Goal: Transaction & Acquisition: Download file/media

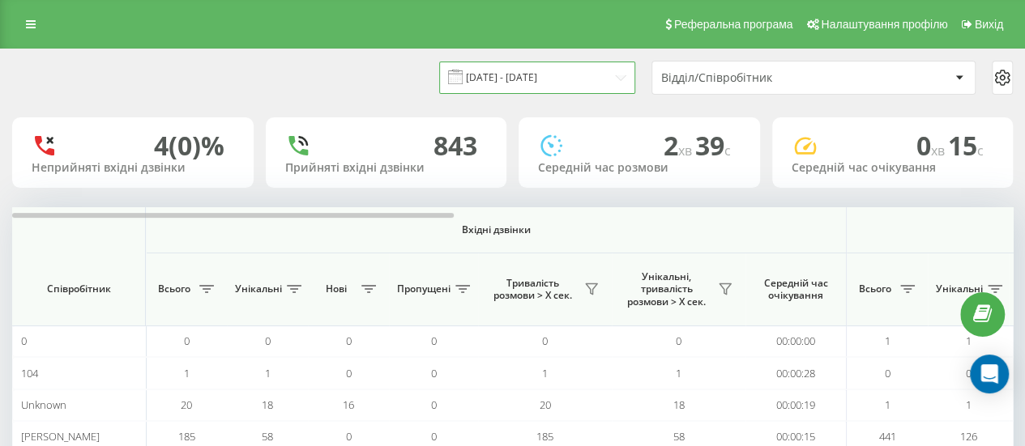
click at [531, 79] on input "[DATE] - [DATE]" at bounding box center [537, 78] width 196 height 32
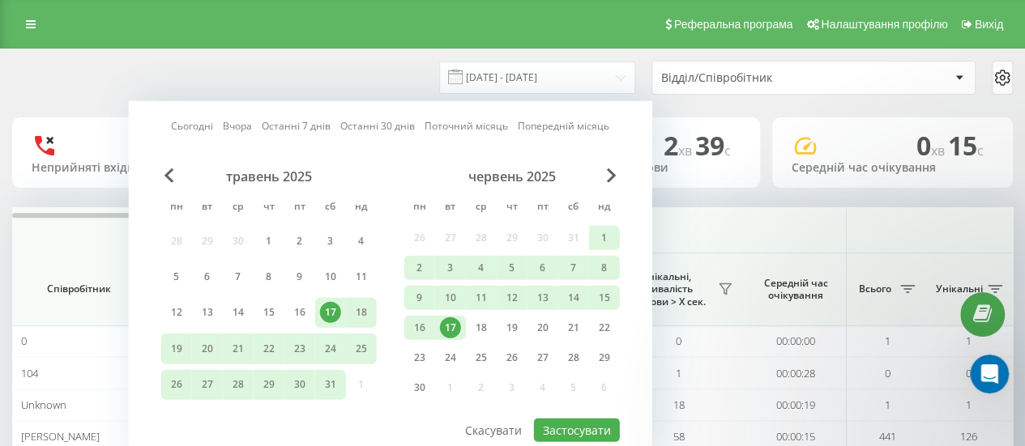
click at [241, 126] on link "Вчора" at bounding box center [237, 125] width 29 height 15
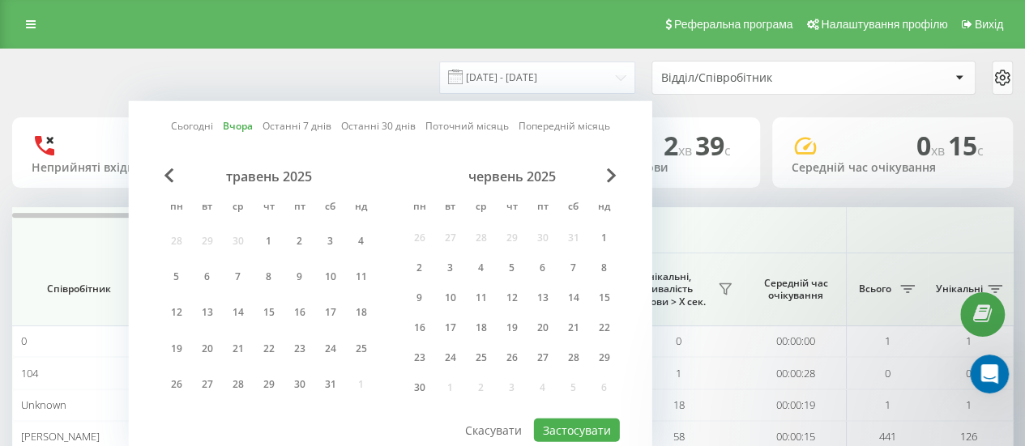
click at [588, 412] on div "травень 2025 пн вт ср чт пт сб нд 28 29 30 1 2 3 4 5 6 7 8 9 10 11 12 13 14 15 …" at bounding box center [390, 292] width 458 height 249
click at [588, 423] on button "Застосувати" at bounding box center [577, 430] width 86 height 23
type input "[DATE] - [DATE]"
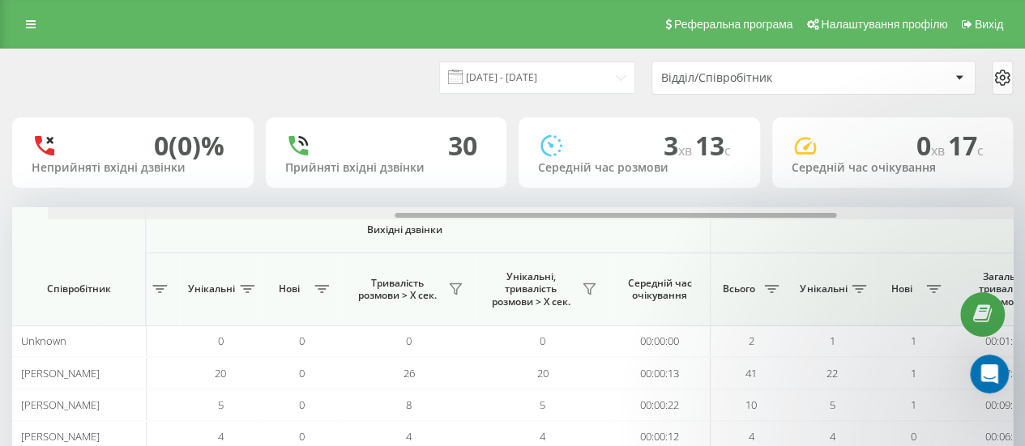
scroll to position [0, 691]
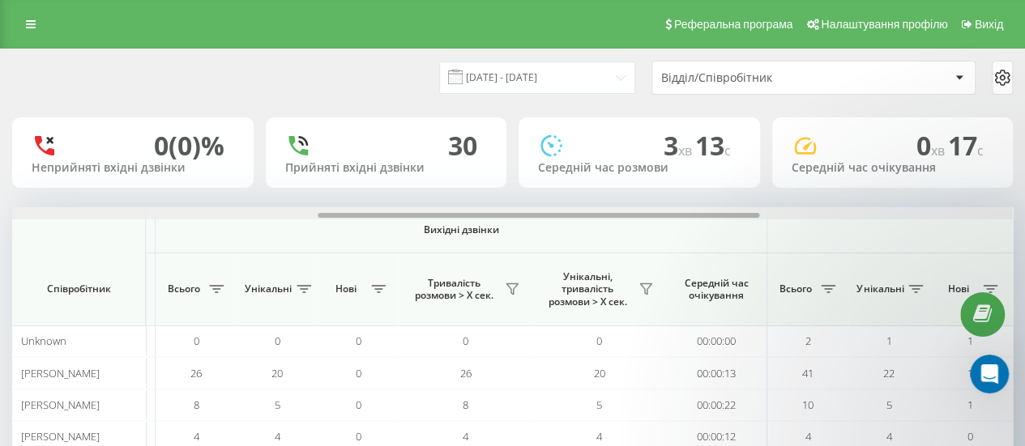
drag, startPoint x: 436, startPoint y: 215, endPoint x: 742, endPoint y: 239, distance: 307.1
click at [742, 239] on div "Вхідні дзвінки Вихідні дзвінки Всі дзвінки Співробітник Всього Унікальні Нові П…" at bounding box center [512, 425] width 1000 height 437
click at [657, 287] on button at bounding box center [645, 289] width 24 height 26
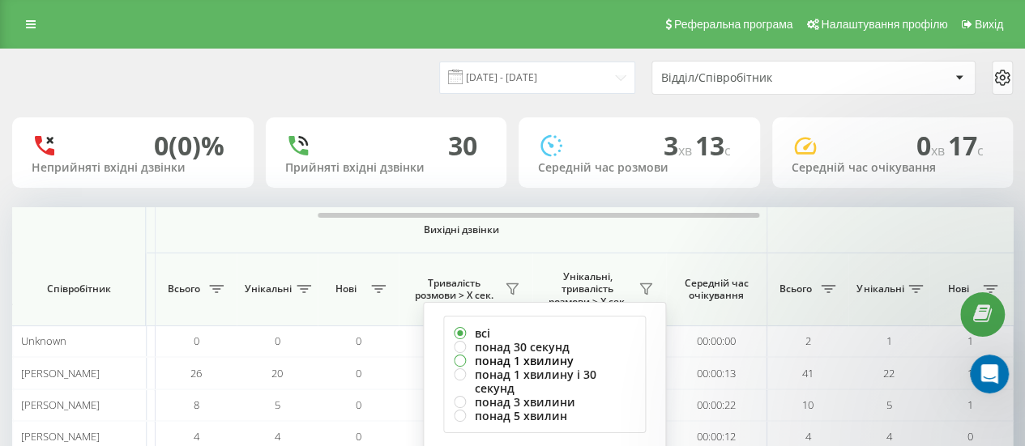
click at [546, 360] on label "понад 1 хвилину" at bounding box center [544, 361] width 181 height 14
radio input "true"
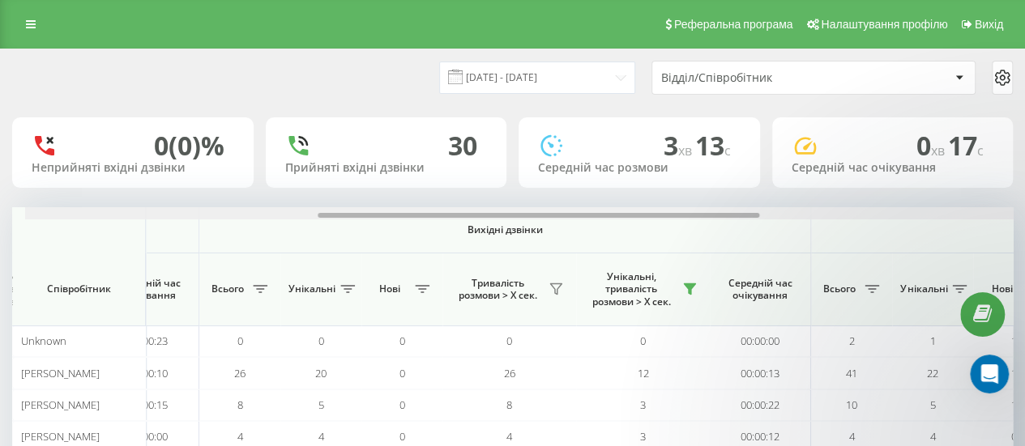
scroll to position [0, 660]
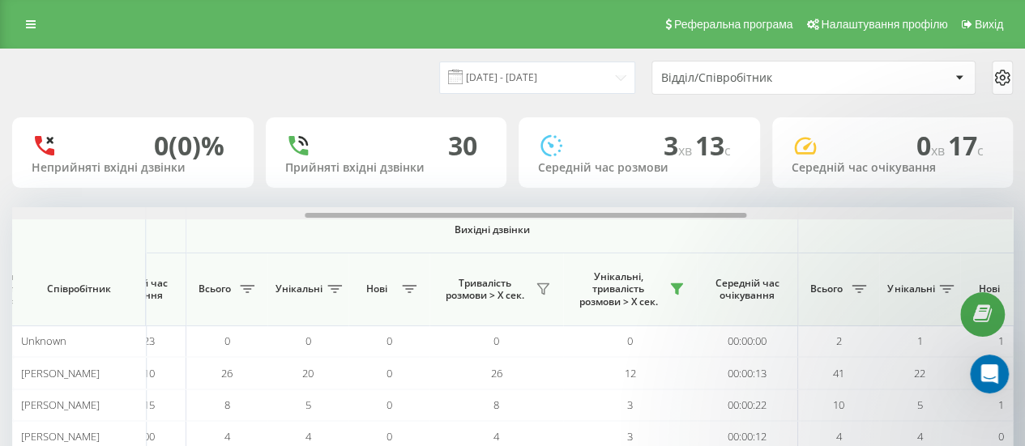
drag, startPoint x: 303, startPoint y: 216, endPoint x: 595, endPoint y: 232, distance: 292.8
click at [595, 232] on div "Вхідні дзвінки Вихідні дзвінки Всі дзвінки Співробітник Всього Унікальні Нові П…" at bounding box center [512, 425] width 1000 height 437
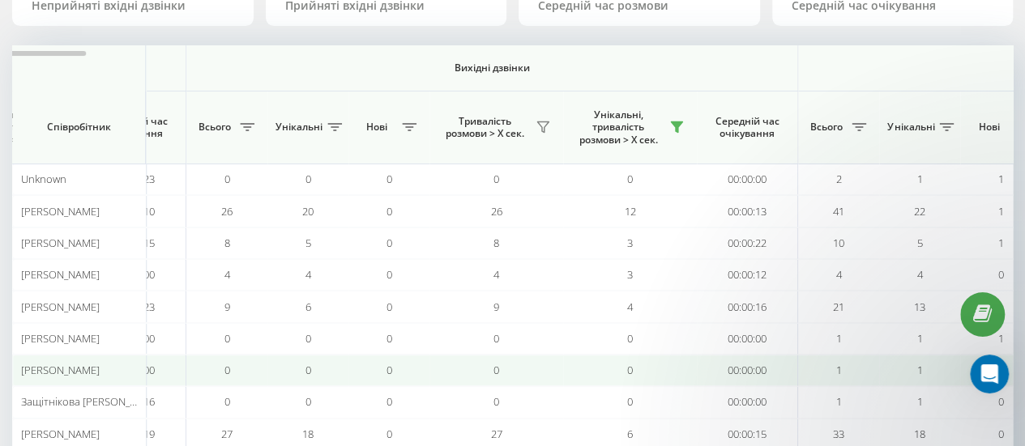
scroll to position [271, 0]
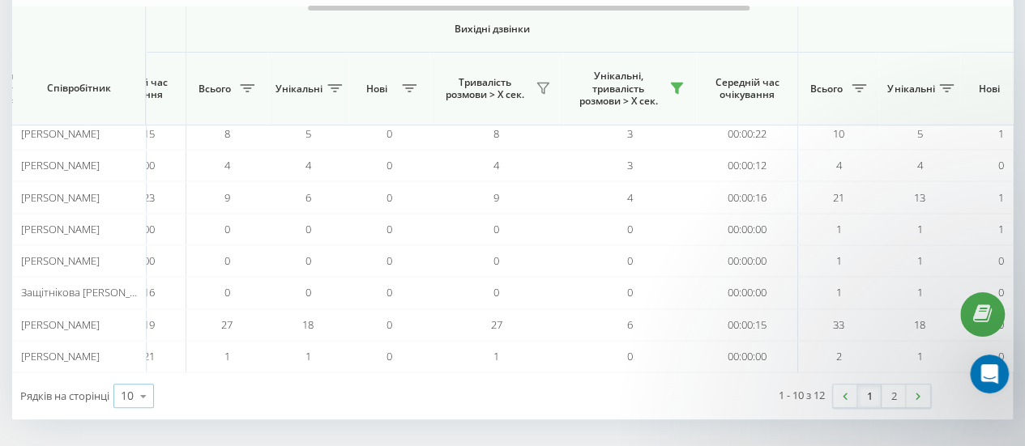
click at [126, 388] on div "10" at bounding box center [127, 396] width 13 height 16
click at [142, 320] on div "25" at bounding box center [133, 325] width 39 height 23
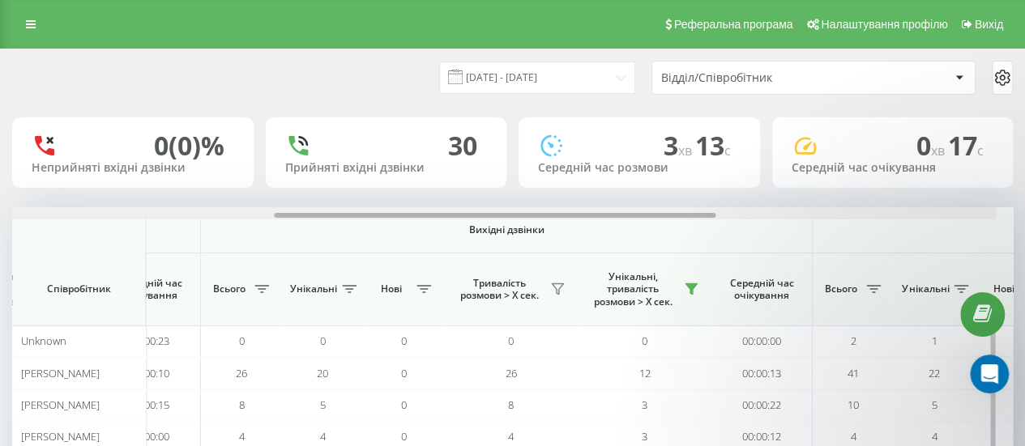
scroll to position [0, 660]
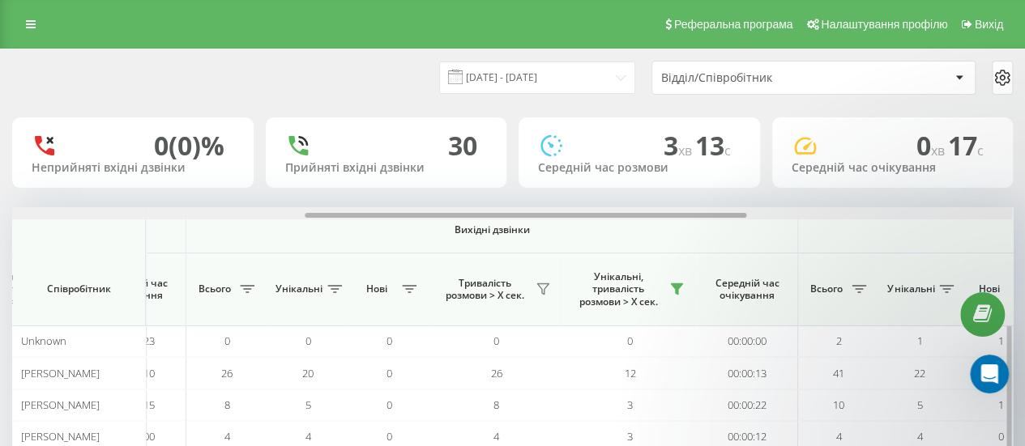
drag, startPoint x: 352, startPoint y: 215, endPoint x: 645, endPoint y: 224, distance: 292.5
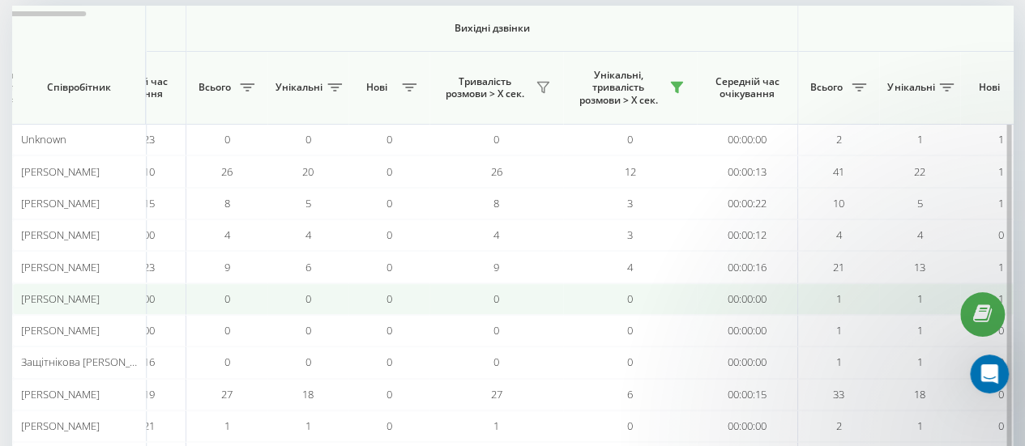
scroll to position [172, 0]
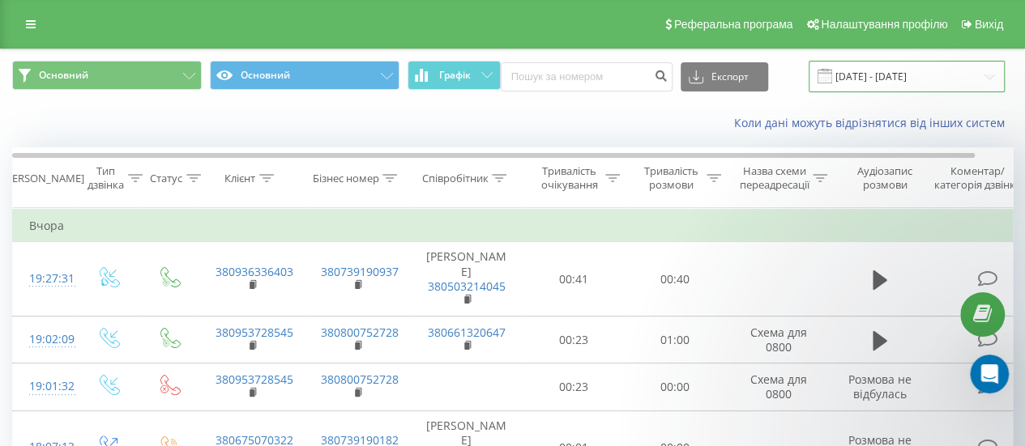
click at [859, 81] on input "02.11.2020 - 17.10.2026" at bounding box center [906, 77] width 196 height 32
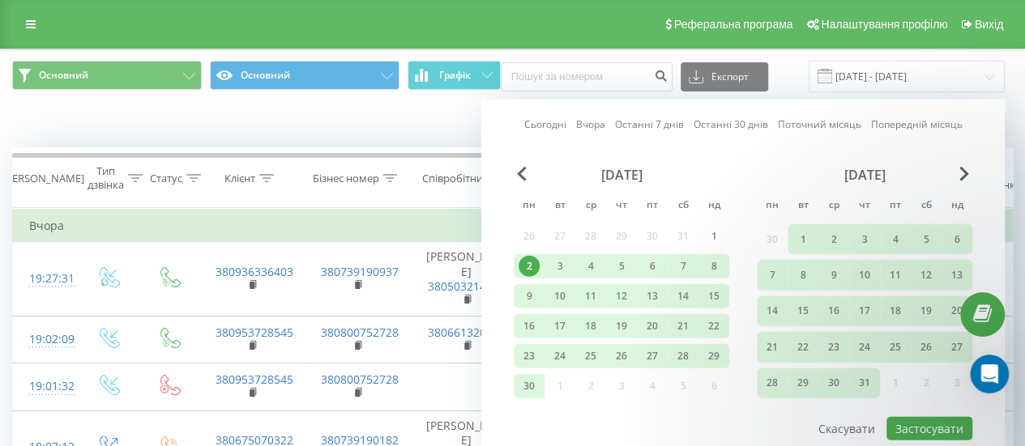
click at [596, 125] on link "Вчора" at bounding box center [590, 124] width 29 height 15
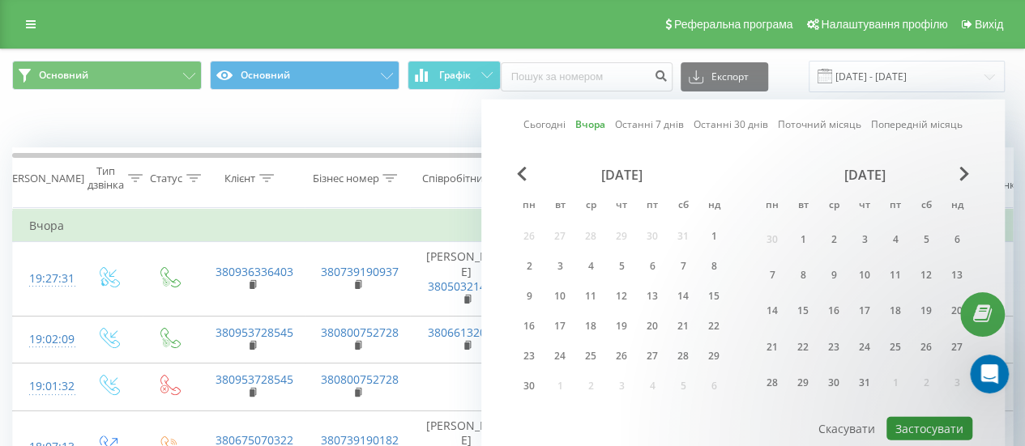
click at [902, 428] on button "Застосувати" at bounding box center [929, 428] width 86 height 23
type input "[DATE] - [DATE]"
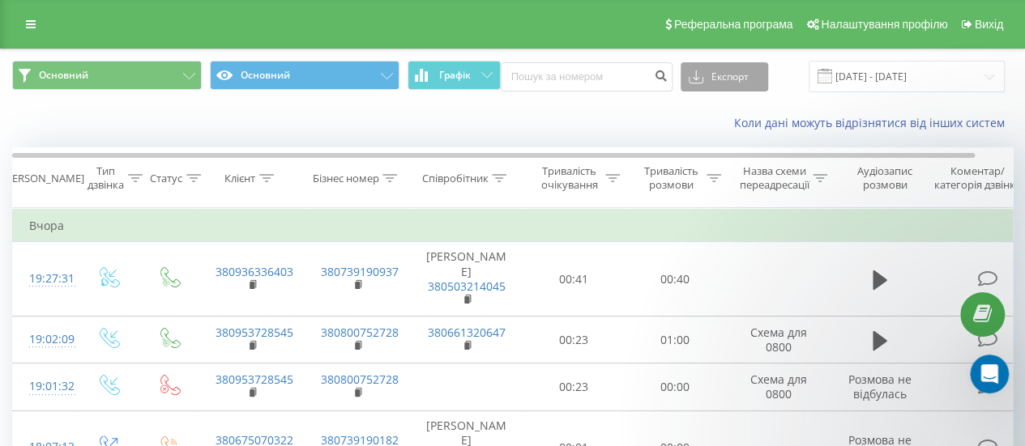
click at [709, 81] on button "Експорт" at bounding box center [723, 76] width 87 height 29
click at [734, 157] on div ".xlsx" at bounding box center [724, 165] width 86 height 29
